Goal: Information Seeking & Learning: Learn about a topic

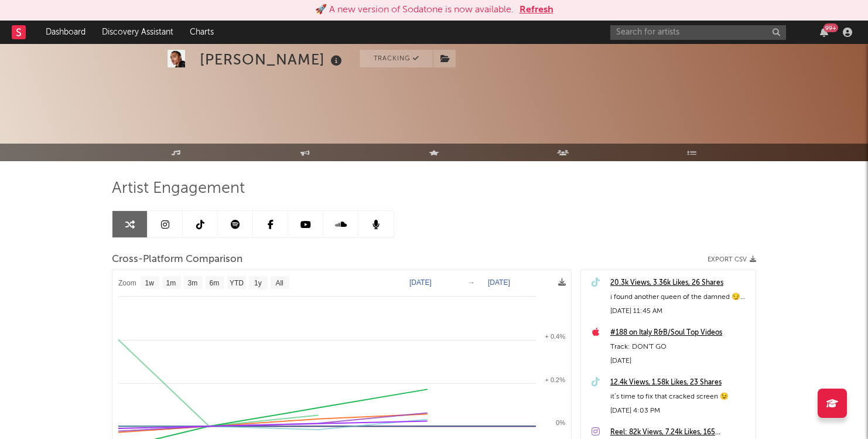
select select "1w"
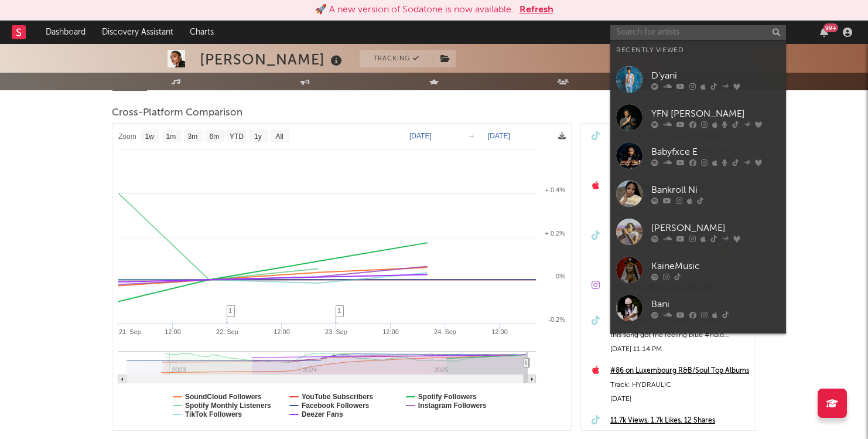
click at [666, 31] on input "text" at bounding box center [698, 32] width 176 height 15
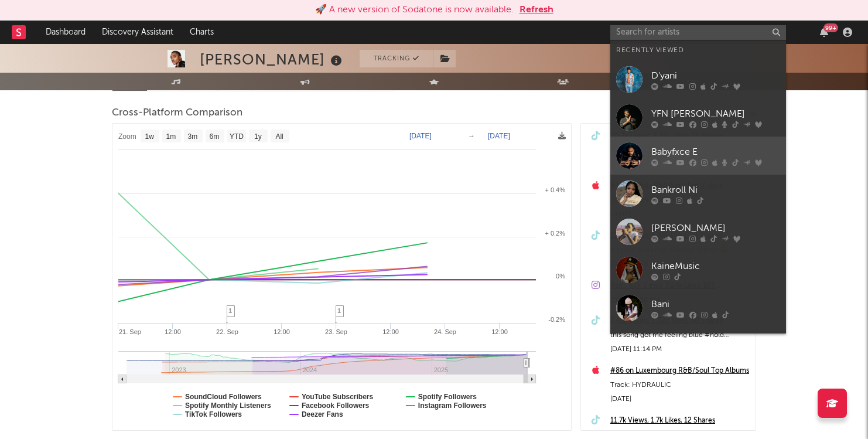
click at [675, 147] on div "Babyfxce E" at bounding box center [715, 152] width 129 height 14
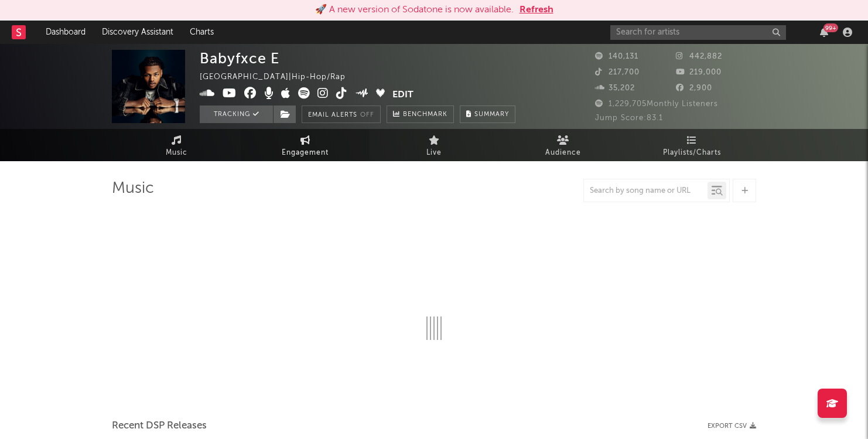
click at [335, 148] on link "Engagement" at bounding box center [305, 145] width 129 height 32
select select "6m"
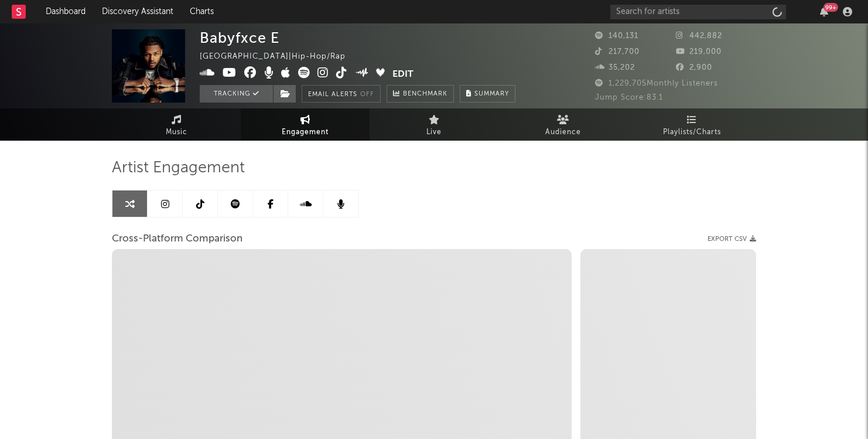
select select "1w"
click at [307, 132] on span "Engagement" at bounding box center [305, 132] width 47 height 14
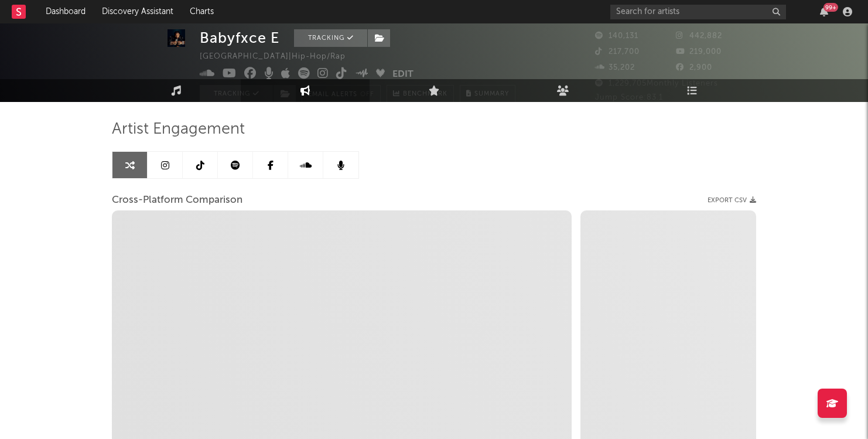
select select "1m"
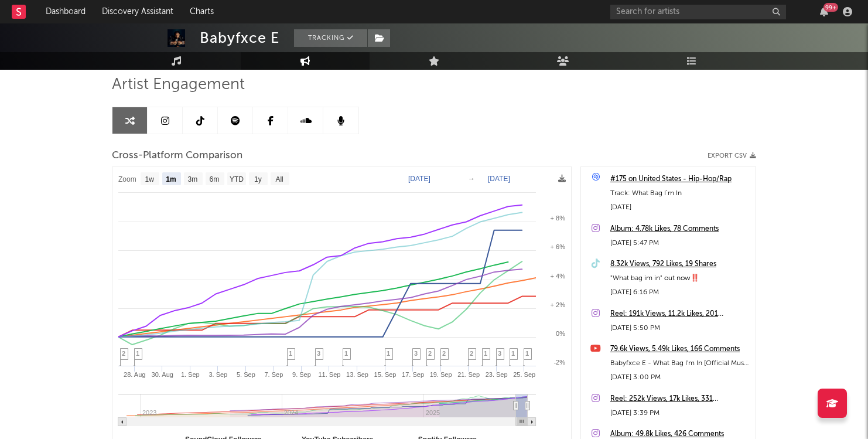
scroll to position [83, 0]
click at [419, 179] on text "[DATE]" at bounding box center [419, 179] width 22 height 8
click at [454, 179] on input "[DATE]" at bounding box center [428, 179] width 54 height 12
type input "[DATE]"
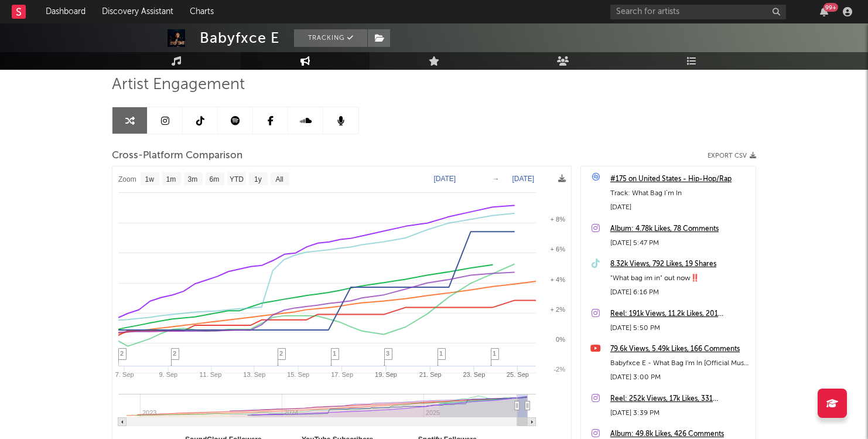
select select "1w"
